Goal: Task Accomplishment & Management: Manage account settings

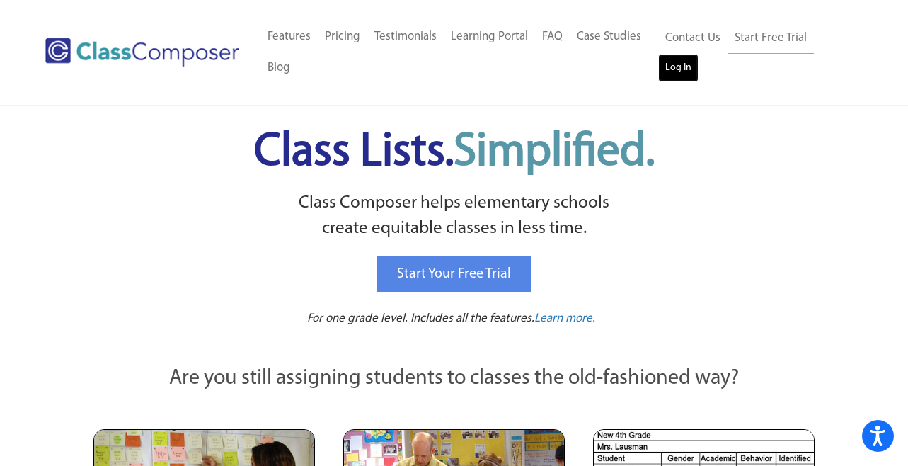
click at [681, 64] on link "Log In" at bounding box center [678, 68] width 40 height 28
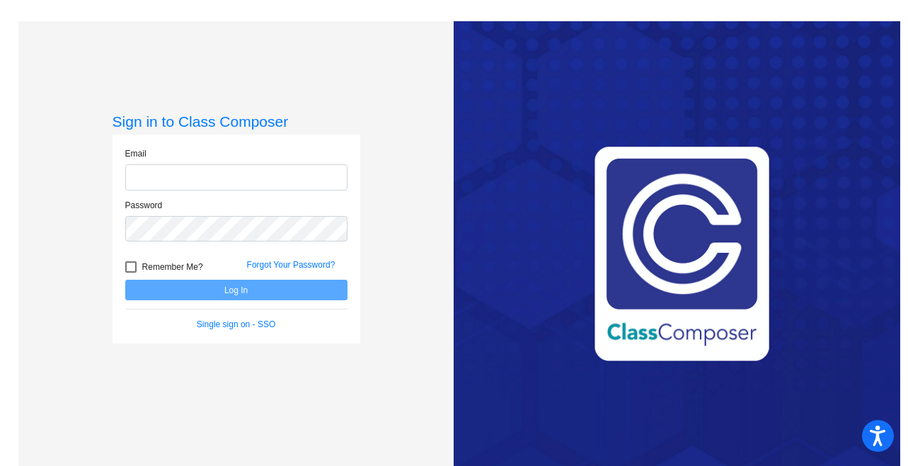
type input "mhesch@isd186.org"
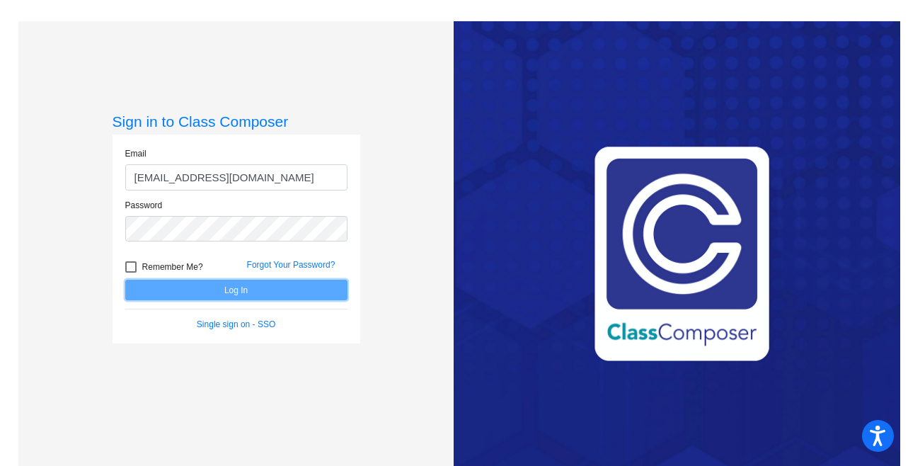
click at [227, 291] on button "Log In" at bounding box center [236, 290] width 222 height 21
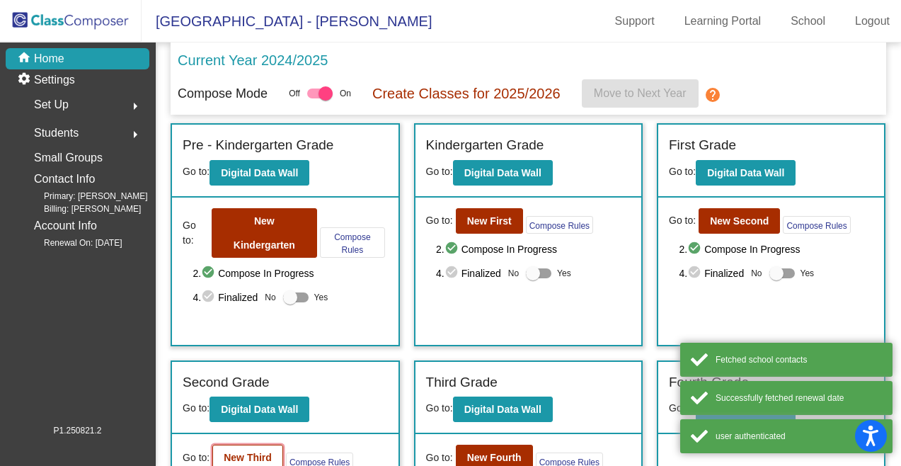
click at [239, 452] on b "New Third" at bounding box center [248, 457] width 48 height 11
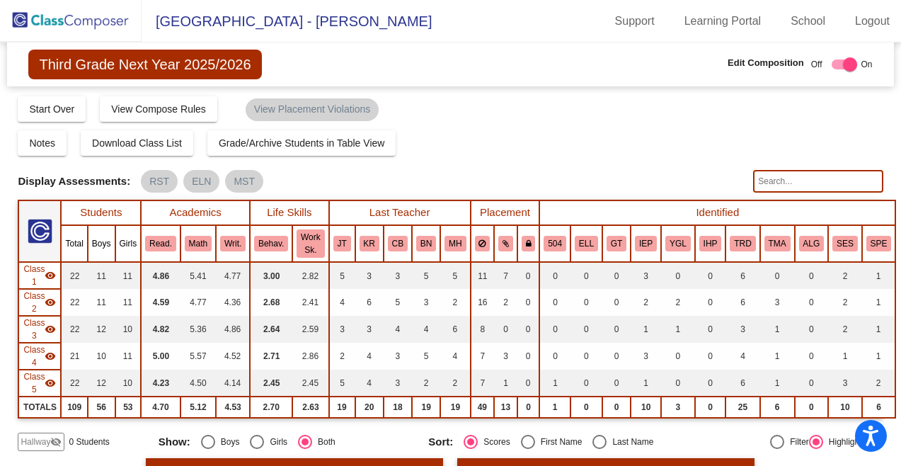
click at [664, 196] on div "Display Scores for Years: 2023 - 2024 2024 - 2025 Grade/Archive Students in Tab…" at bounding box center [450, 273] width 865 height 356
click at [767, 173] on input "text" at bounding box center [818, 181] width 130 height 23
type input "stol"
click at [659, 151] on div "Notes Download Class List Import Students Grade/Archive Students in Table View …" at bounding box center [450, 142] width 865 height 25
drag, startPoint x: 776, startPoint y: 180, endPoint x: 721, endPoint y: 176, distance: 54.6
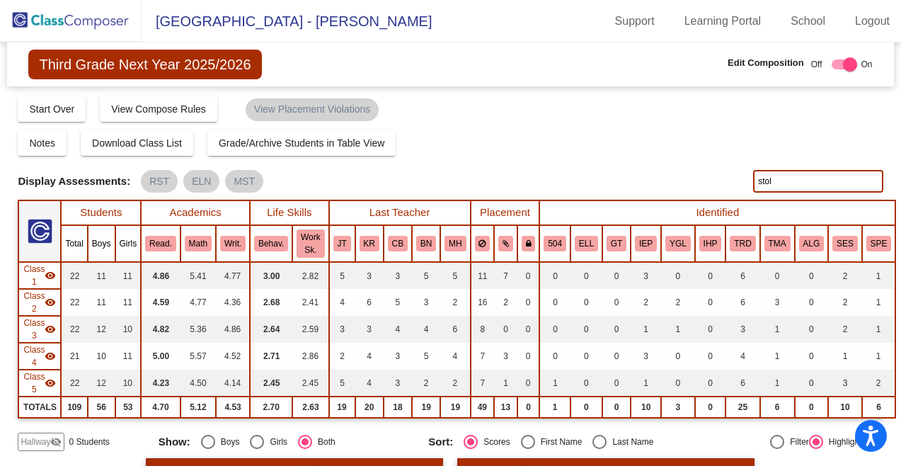
click at [736, 180] on div "Display Scores for Years: 2023 - 2024 2024 - 2025 Display Assessments: RST ELN …" at bounding box center [450, 181] width 865 height 23
type input "floy"
click at [685, 178] on div "Display Assessments: RST ELN MST" at bounding box center [380, 181] width 725 height 23
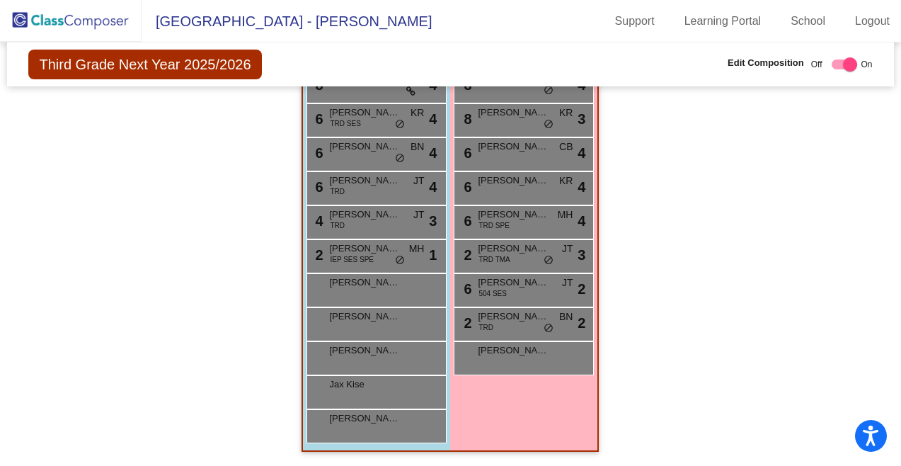
scroll to position [1447, 0]
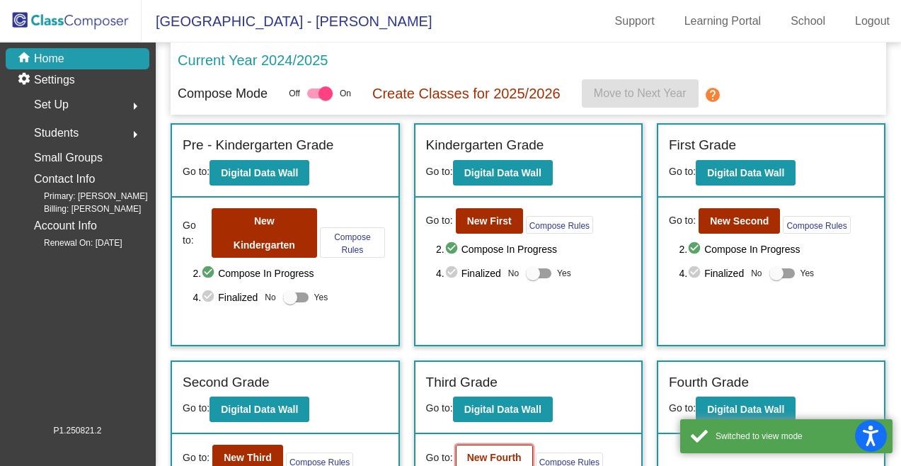
click at [472, 452] on b "New Fourth" at bounding box center [494, 457] width 54 height 11
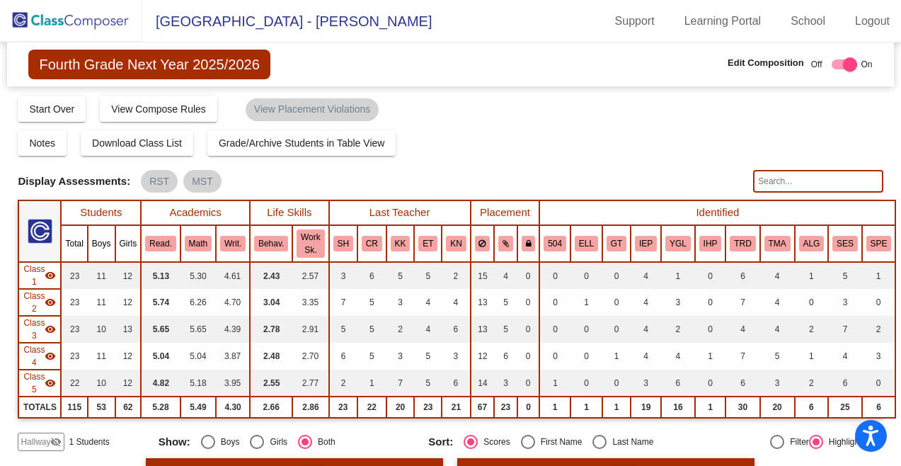
click at [766, 179] on input "text" at bounding box center [818, 181] width 130 height 23
type input "floy"
click at [701, 161] on div "Display Scores for Years: 2023 - 2024 2024 - 2025 Grade/Archive Students in Tab…" at bounding box center [450, 273] width 865 height 356
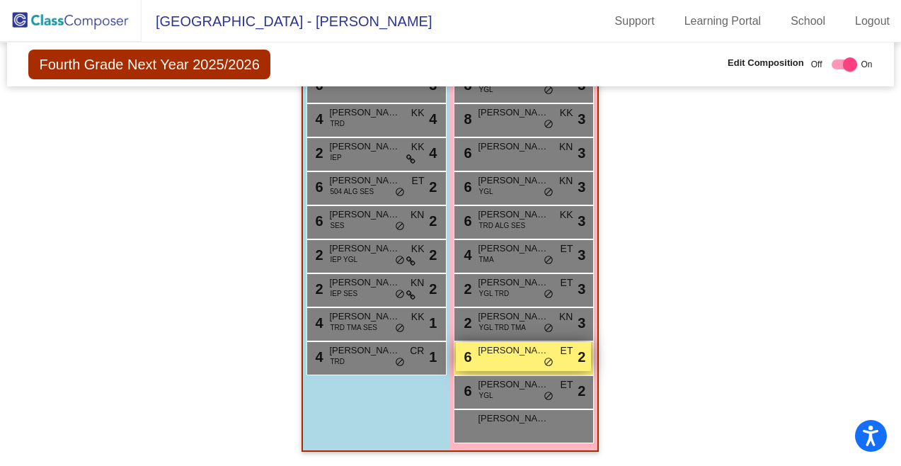
click at [522, 345] on span "Nevaeh Floy" at bounding box center [513, 350] width 71 height 14
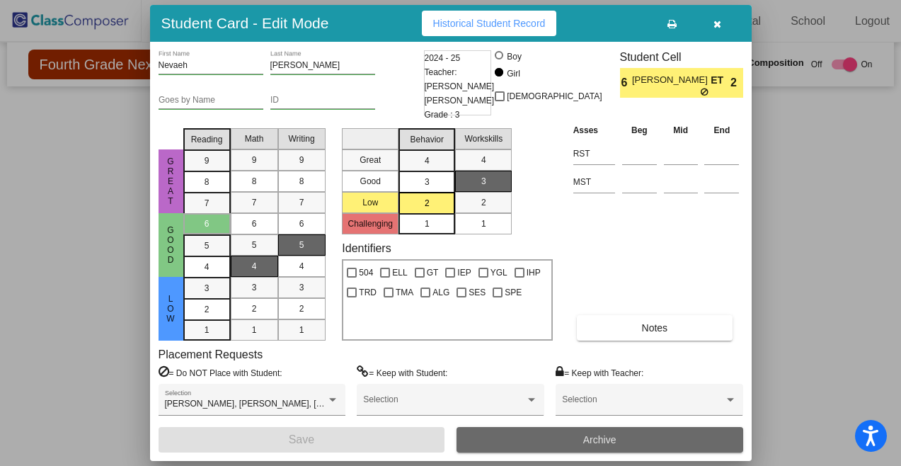
click at [590, 441] on span "Archive" at bounding box center [599, 439] width 33 height 11
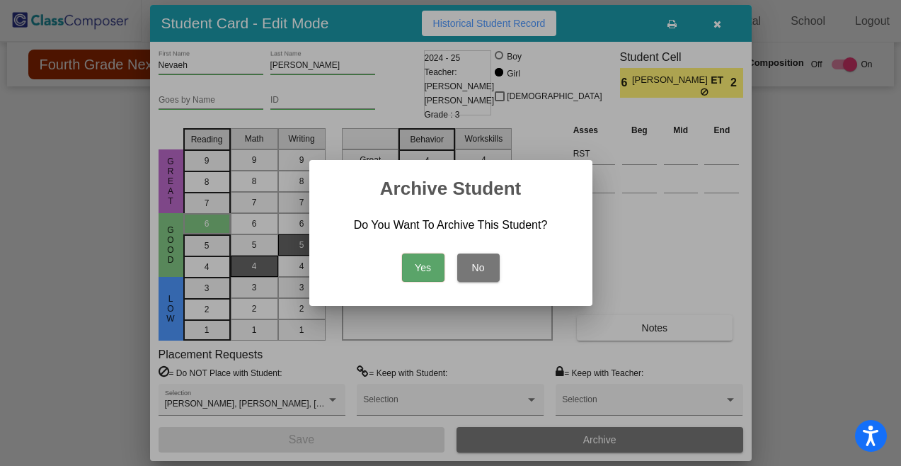
click at [407, 260] on button "Yes" at bounding box center [423, 267] width 42 height 28
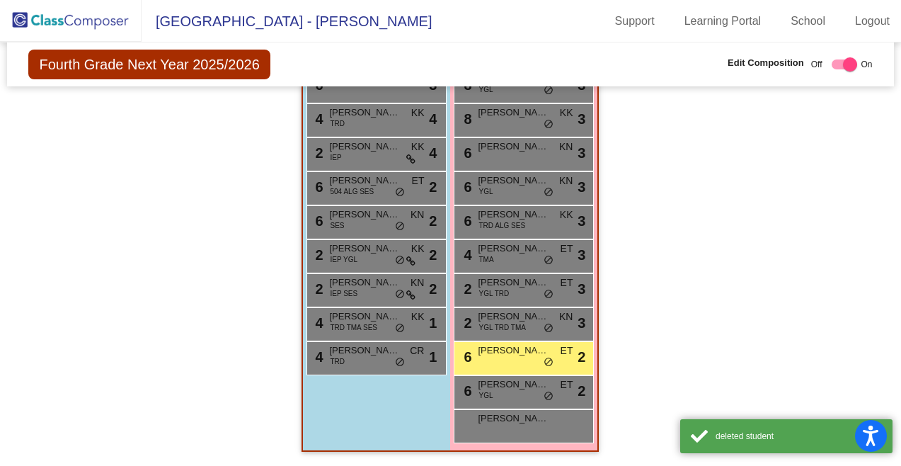
scroll to position [1481, 0]
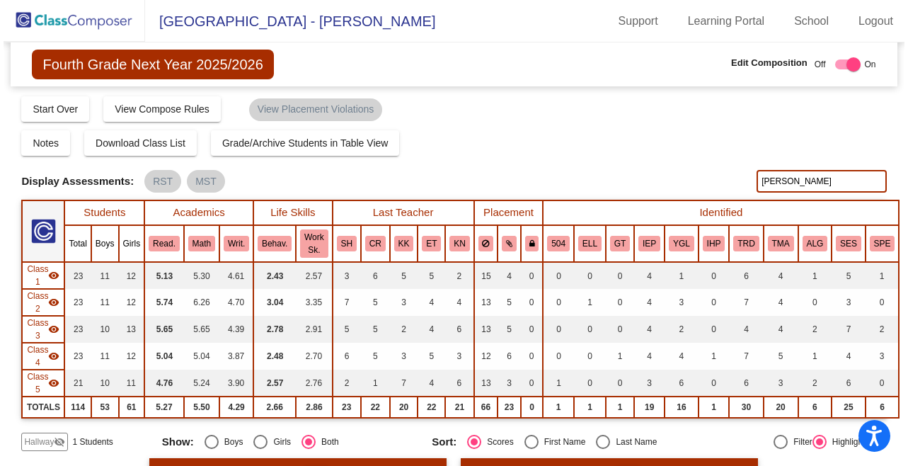
scroll to position [0, 0]
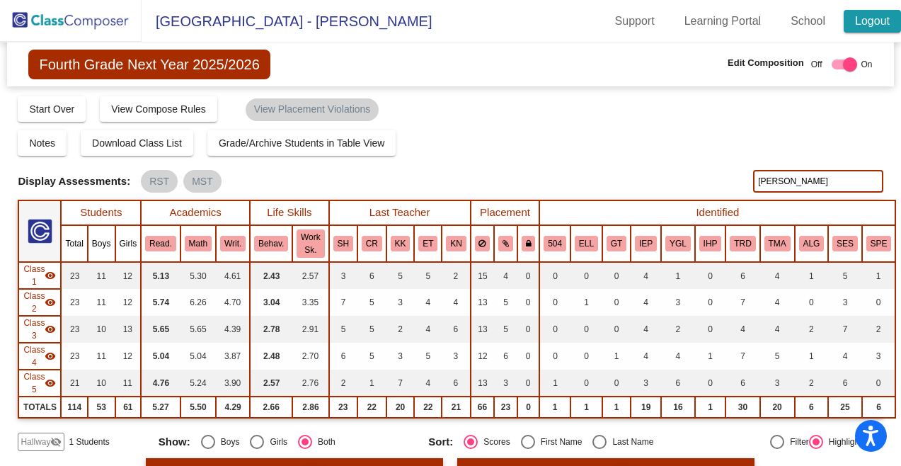
click at [873, 23] on link "Logout" at bounding box center [872, 21] width 57 height 23
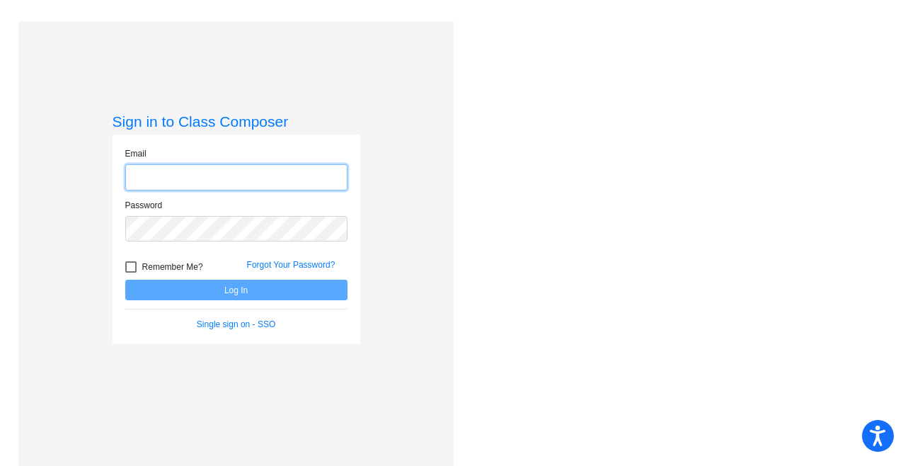
type input "mhesch@isd186.org"
